Goal: Transaction & Acquisition: Purchase product/service

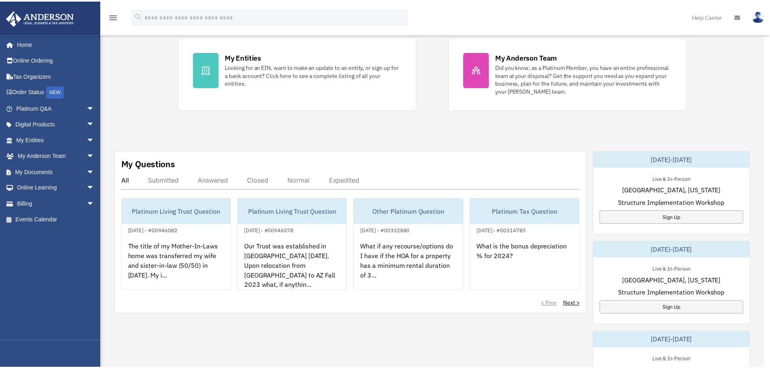
scroll to position [162, 0]
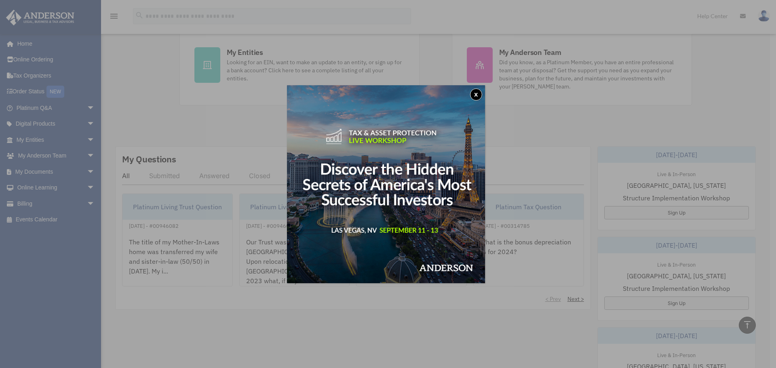
click at [481, 96] on button "x" at bounding box center [476, 94] width 12 height 12
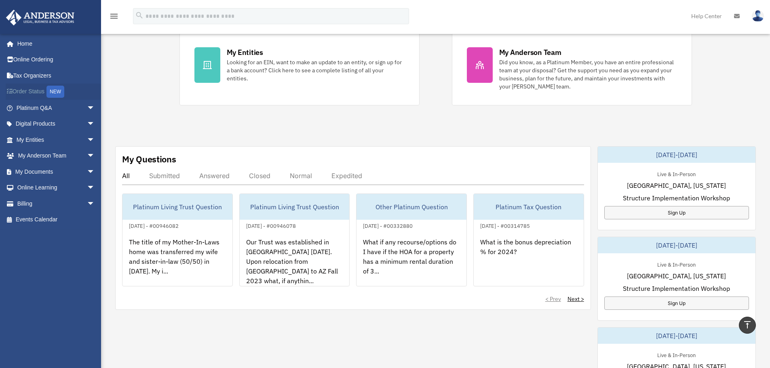
click at [44, 95] on link "Order Status NEW" at bounding box center [56, 92] width 101 height 17
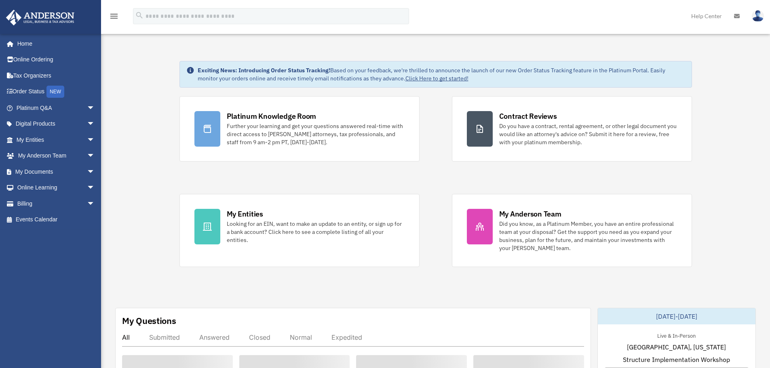
scroll to position [162, 0]
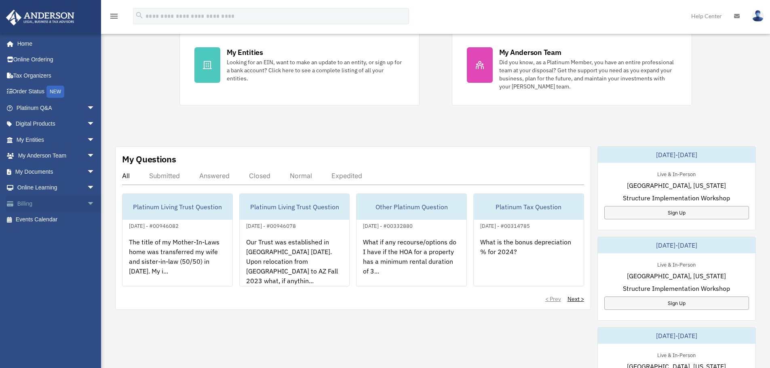
click at [42, 205] on link "Billing arrow_drop_down" at bounding box center [56, 204] width 101 height 16
click at [87, 203] on span "arrow_drop_down" at bounding box center [95, 204] width 16 height 17
click at [66, 215] on link "$ Open Invoices" at bounding box center [59, 220] width 96 height 17
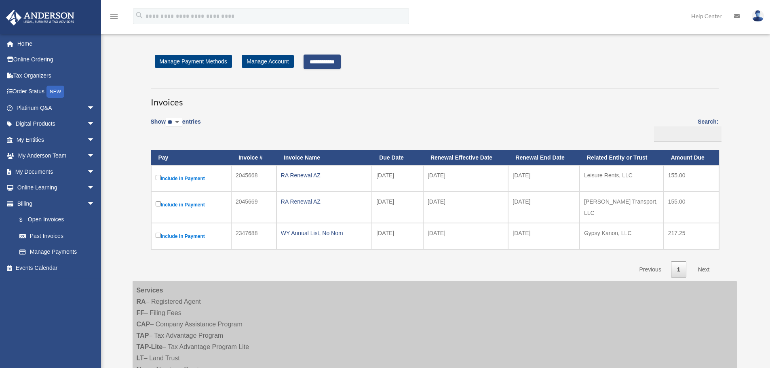
click at [331, 64] on input "**********" at bounding box center [321, 62] width 37 height 15
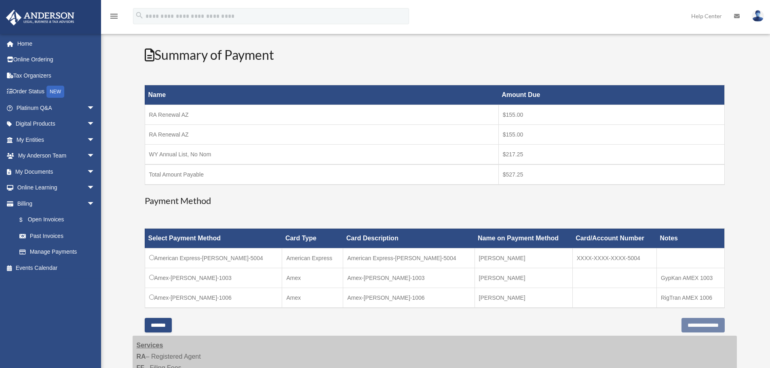
scroll to position [202, 0]
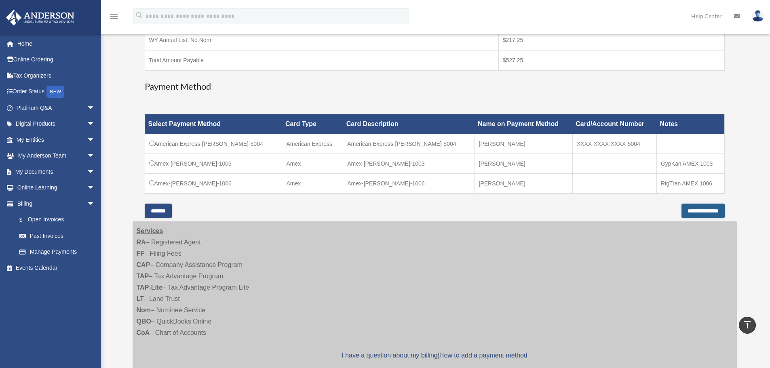
click at [684, 214] on input "**********" at bounding box center [702, 211] width 43 height 15
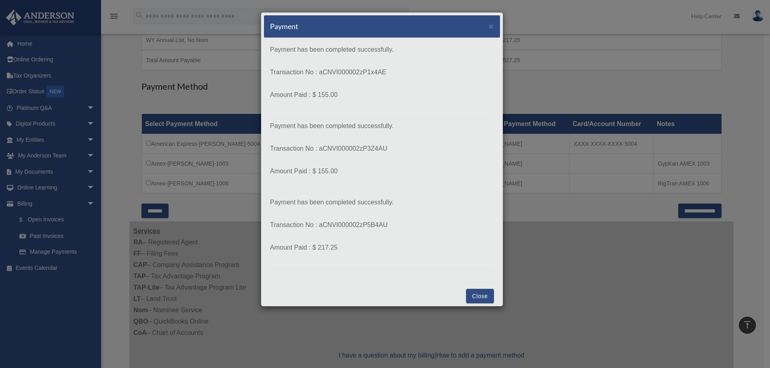
click at [473, 294] on button "Close" at bounding box center [480, 296] width 28 height 15
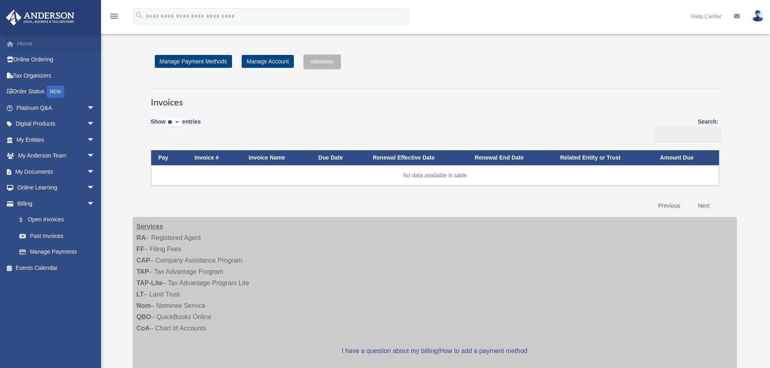
click at [28, 48] on link "Home" at bounding box center [56, 44] width 101 height 16
